Goal: Check status: Check status

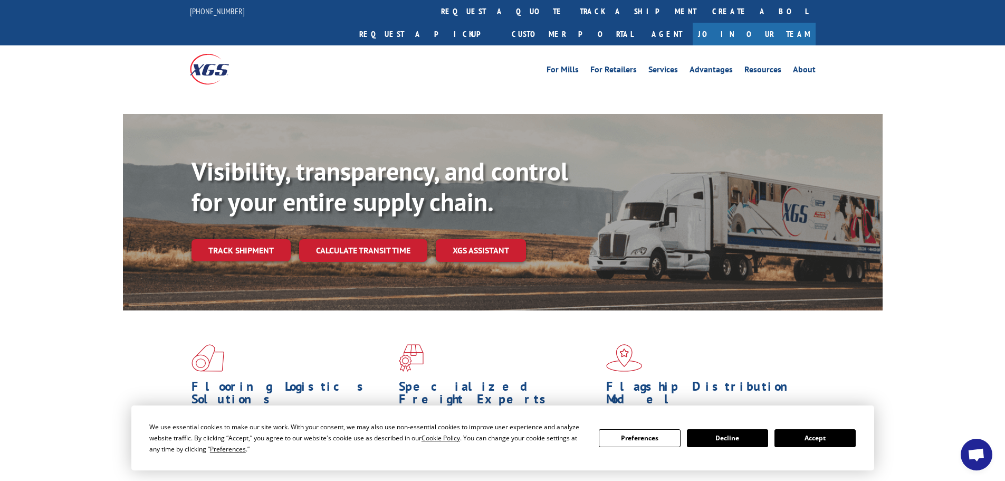
click at [806, 429] on button "Accept" at bounding box center [814, 438] width 81 height 18
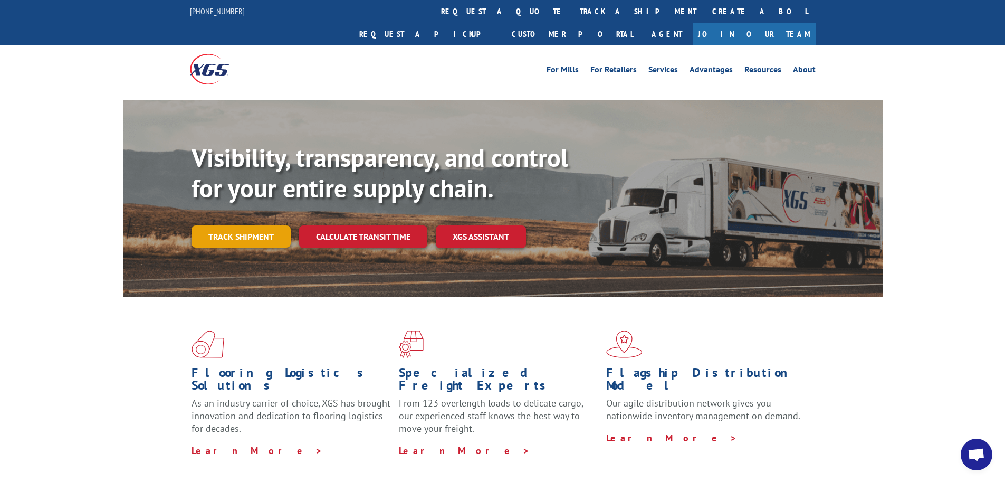
click at [265, 225] on link "Track shipment" at bounding box center [240, 236] width 99 height 22
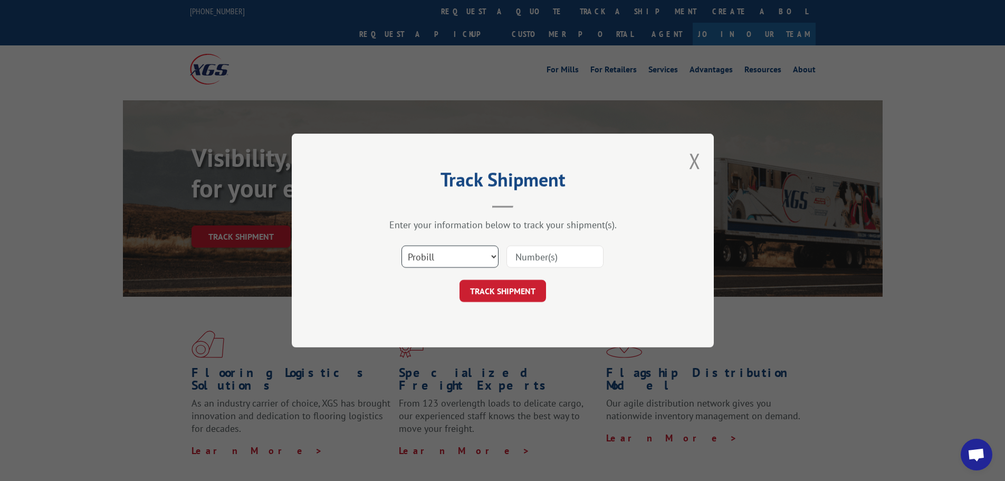
click at [431, 260] on select "Select category... Probill BOL PO" at bounding box center [449, 256] width 97 height 22
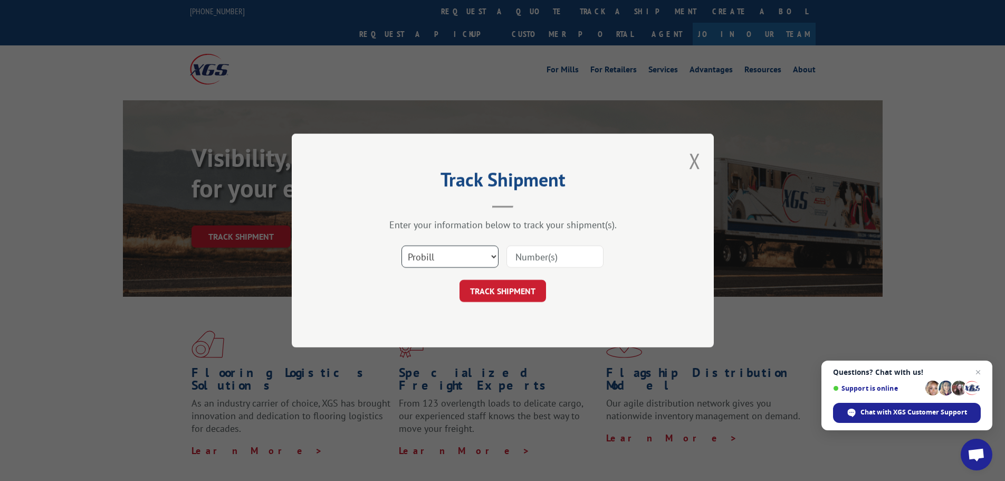
select select "bol"
click at [401, 245] on select "Select category... Probill BOL PO" at bounding box center [449, 256] width 97 height 22
click at [526, 266] on input at bounding box center [554, 256] width 97 height 22
paste input "5199342"
type input "5199342"
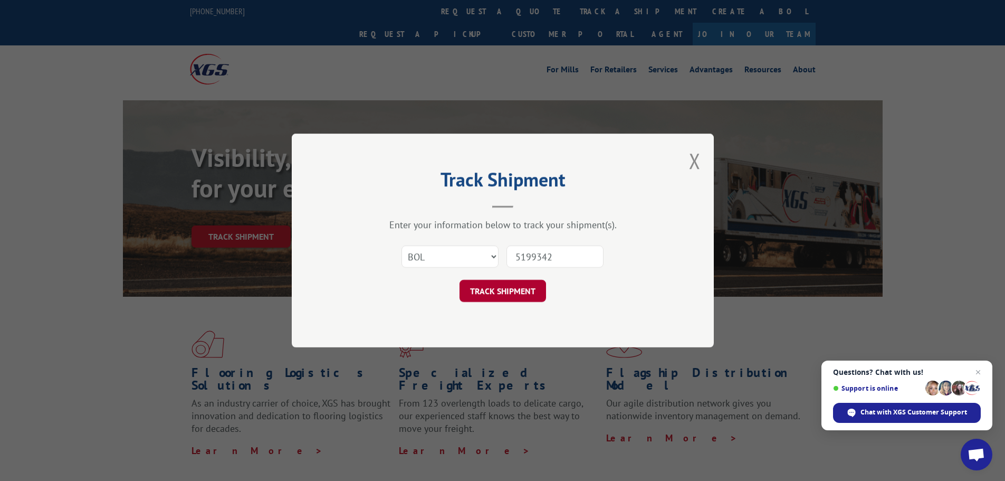
click at [494, 295] on button "TRACK SHIPMENT" at bounding box center [502, 291] width 87 height 22
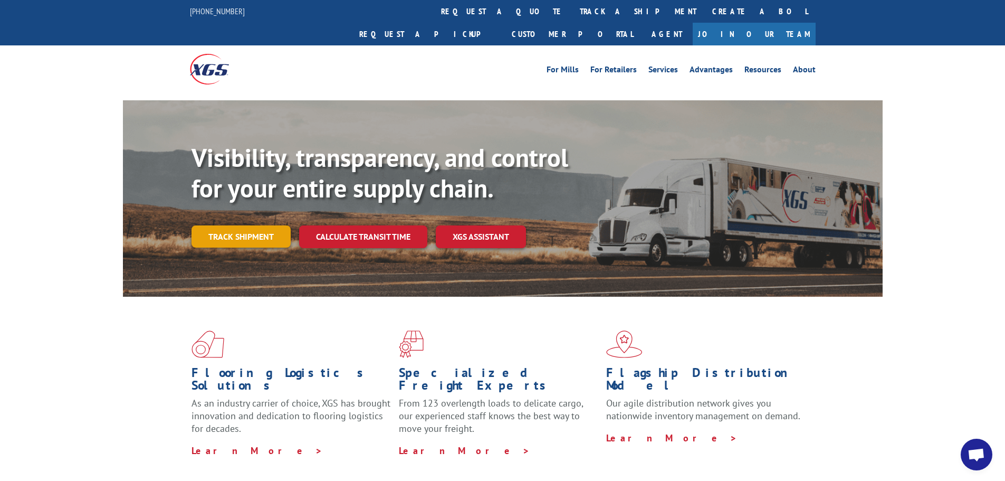
click at [233, 225] on link "Track shipment" at bounding box center [240, 236] width 99 height 22
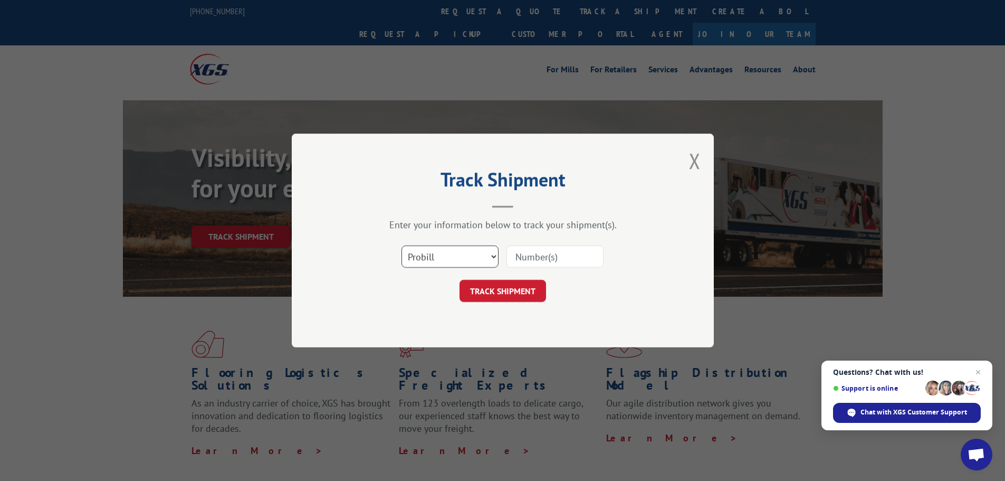
click at [457, 249] on select "Select category... Probill BOL PO" at bounding box center [449, 256] width 97 height 22
click at [401, 245] on select "Select category... Probill BOL PO" at bounding box center [449, 256] width 97 height 22
click at [518, 265] on input at bounding box center [554, 256] width 97 height 22
paste input "5225832"
type input "5225832"
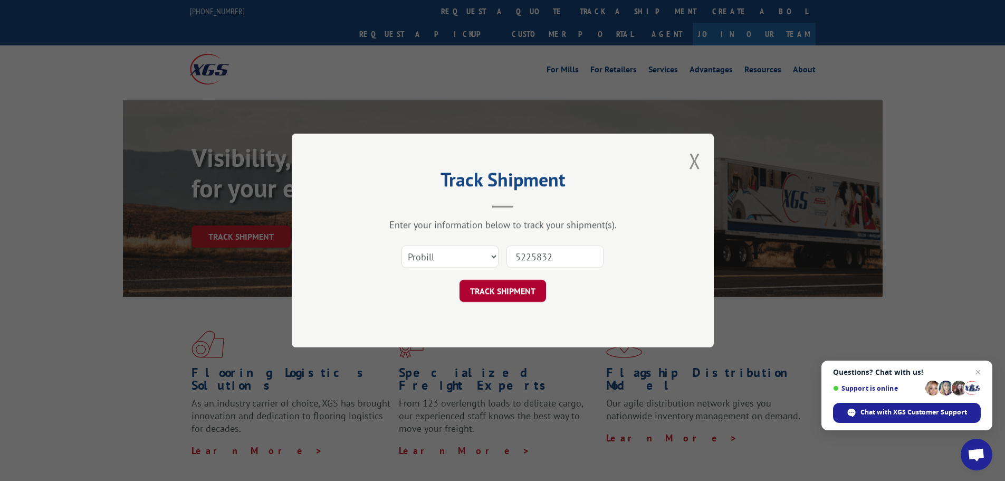
click at [507, 293] on button "TRACK SHIPMENT" at bounding box center [502, 291] width 87 height 22
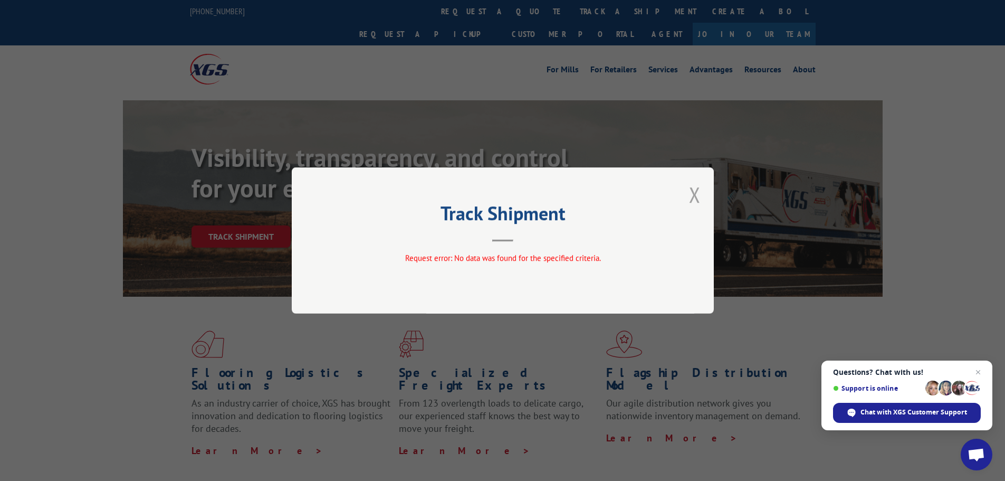
click at [699, 193] on button "Close modal" at bounding box center [695, 194] width 12 height 28
